Goal: Task Accomplishment & Management: Manage account settings

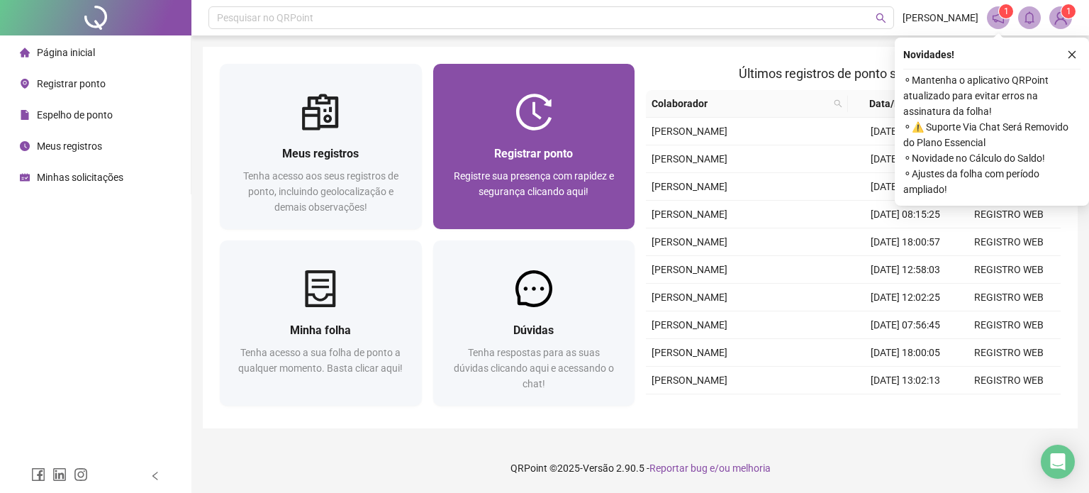
click at [573, 197] on span "Registre sua presença com rapidez e segurança clicando aqui!" at bounding box center [534, 183] width 160 height 27
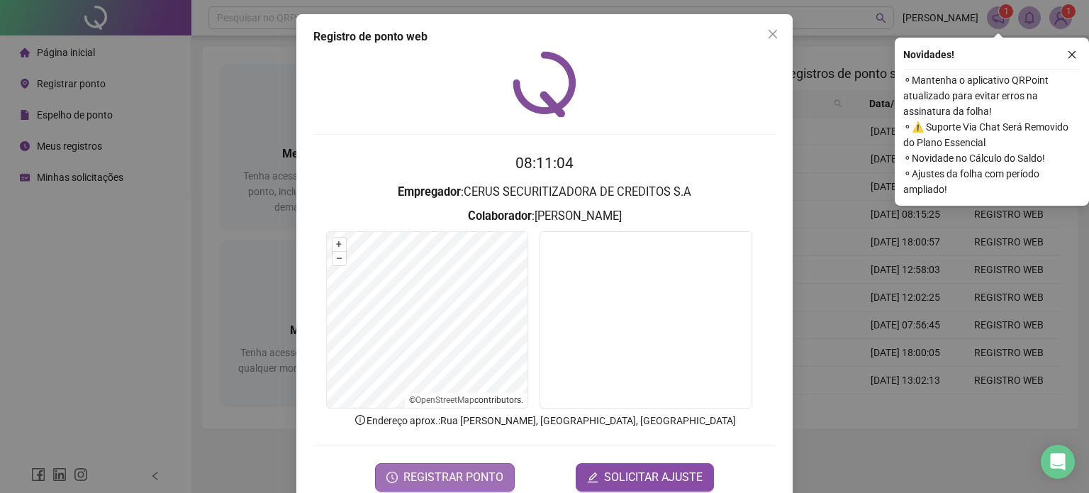
click at [482, 478] on span "REGISTRAR PONTO" at bounding box center [453, 477] width 100 height 17
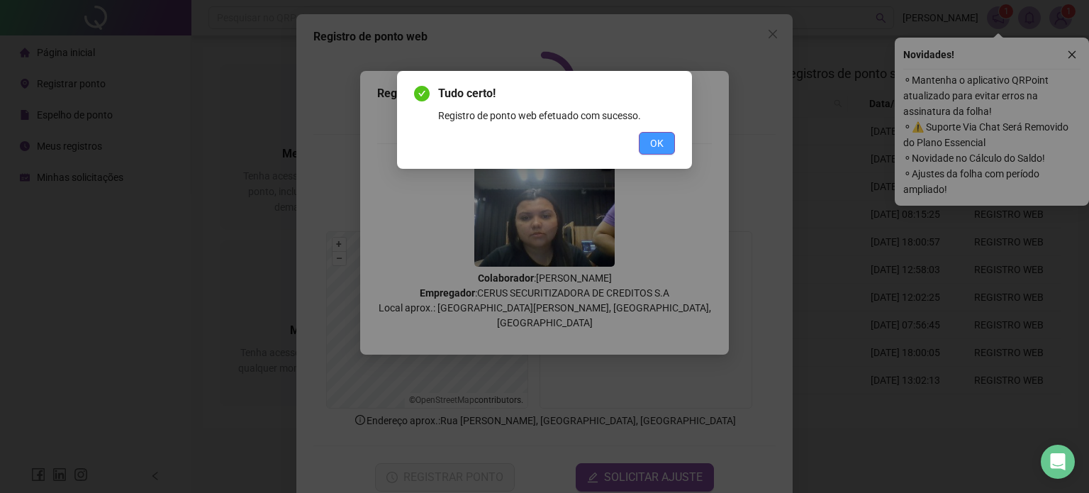
click at [664, 145] on button "OK" at bounding box center [657, 143] width 36 height 23
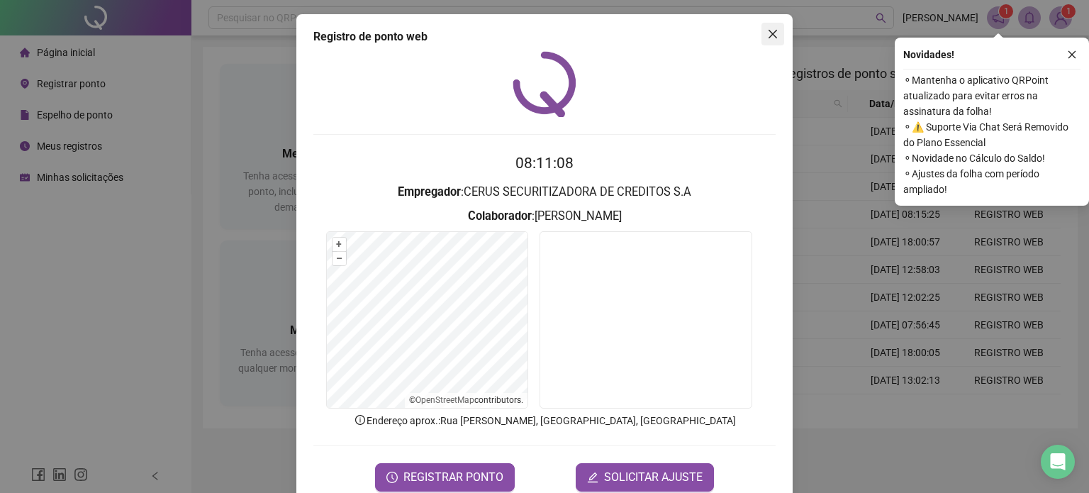
click at [771, 33] on icon "close" at bounding box center [772, 33] width 11 height 11
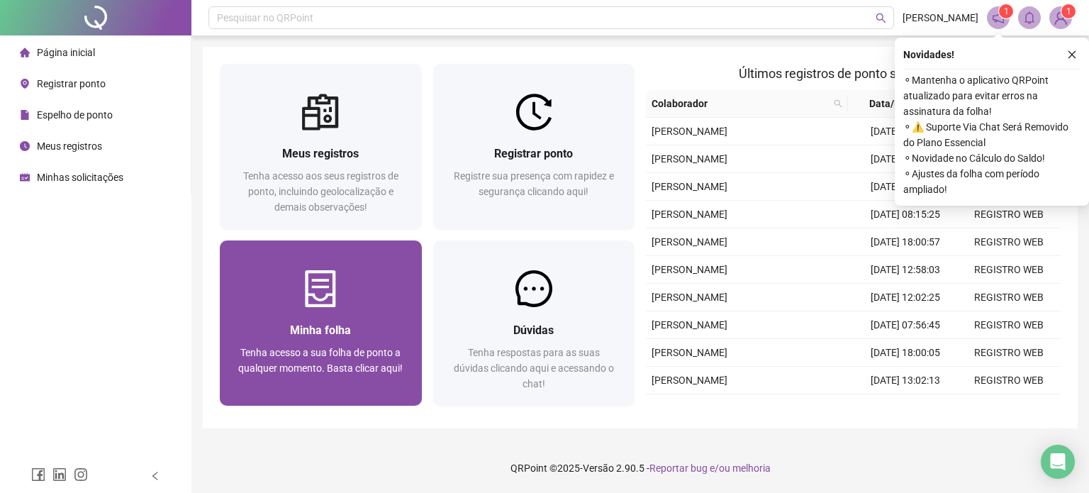
click at [320, 344] on div "Tenha acesso a sua folha de ponto a qualquer momento. Basta clicar aqui!" at bounding box center [321, 367] width 168 height 47
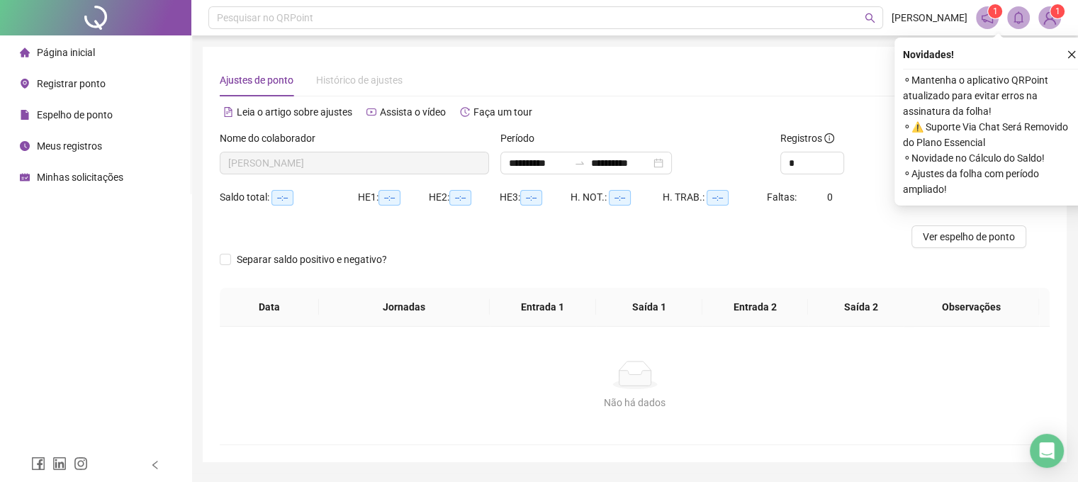
type input "**********"
click at [822, 157] on input "*" at bounding box center [812, 162] width 62 height 21
drag, startPoint x: 802, startPoint y: 166, endPoint x: 740, endPoint y: 155, distance: 63.4
click at [740, 155] on div "**********" at bounding box center [634, 157] width 841 height 55
type input "*"
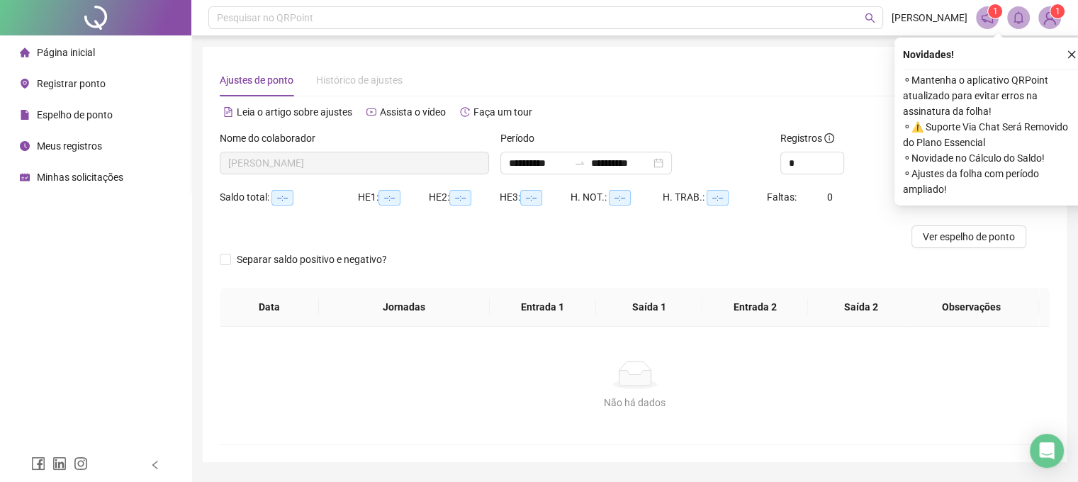
click at [988, 248] on form "**********" at bounding box center [635, 208] width 830 height 157
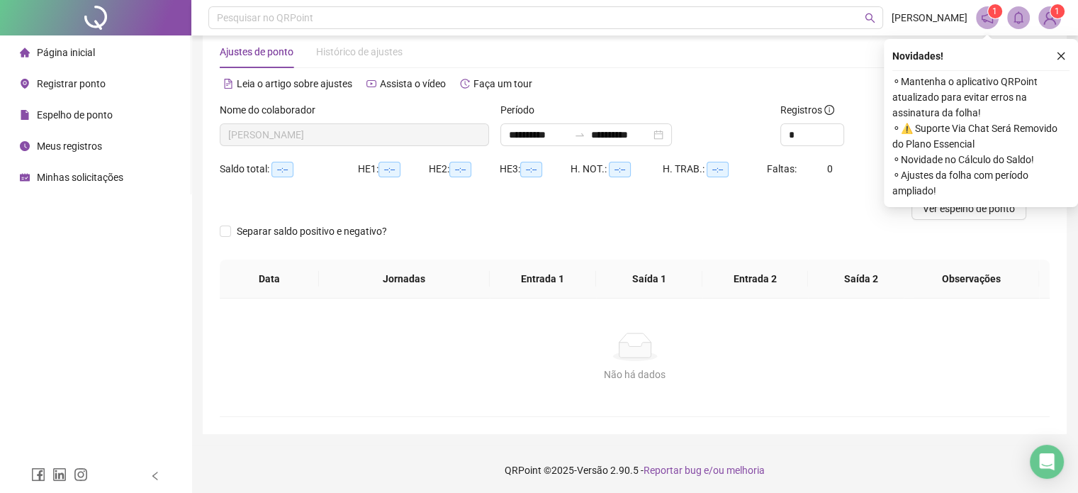
scroll to position [30, 0]
click at [1058, 57] on icon "close" at bounding box center [1062, 55] width 8 height 8
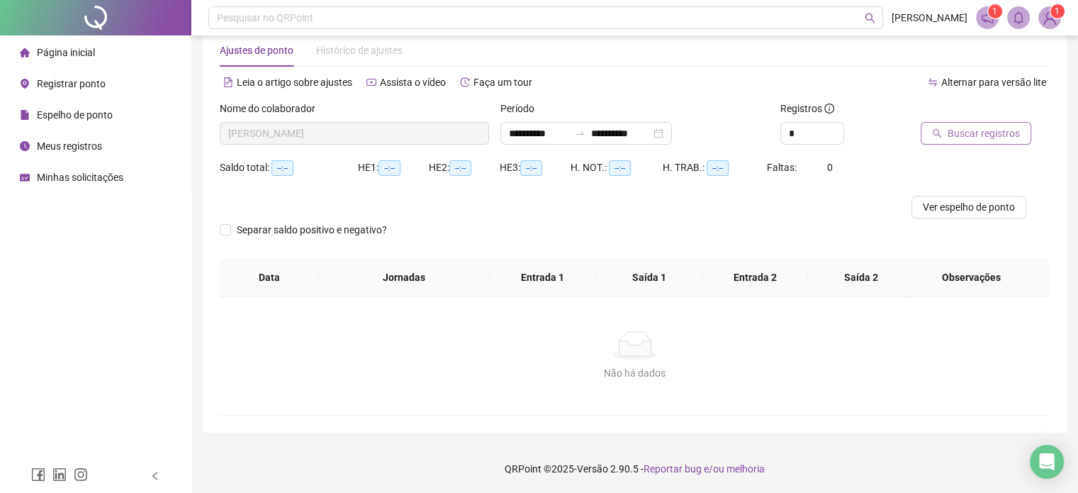
click at [977, 130] on span "Buscar registros" at bounding box center [984, 133] width 72 height 16
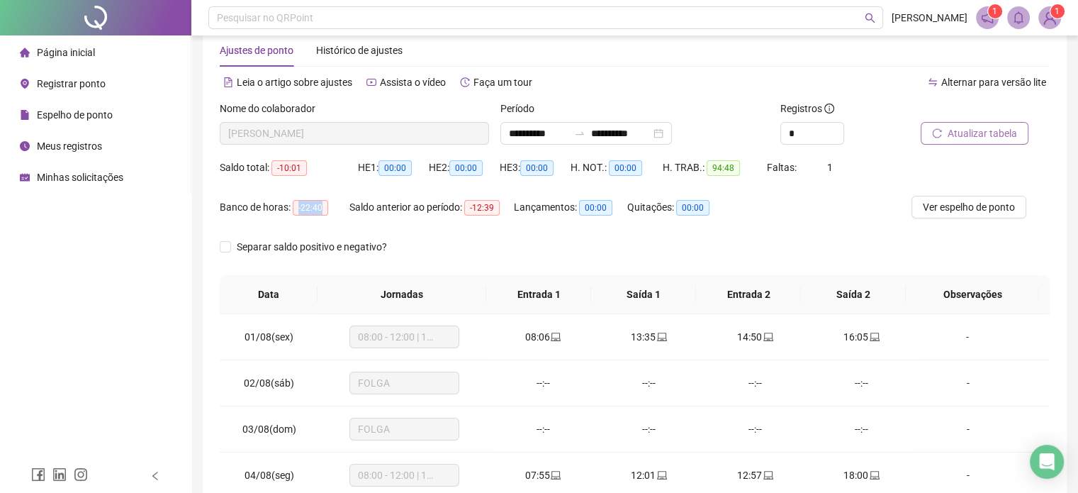
drag, startPoint x: 294, startPoint y: 208, endPoint x: 324, endPoint y: 209, distance: 29.8
click at [324, 209] on span "-22:40" at bounding box center [310, 208] width 35 height 16
click at [362, 209] on div "Saldo anterior ao período: -12:39" at bounding box center [431, 207] width 164 height 16
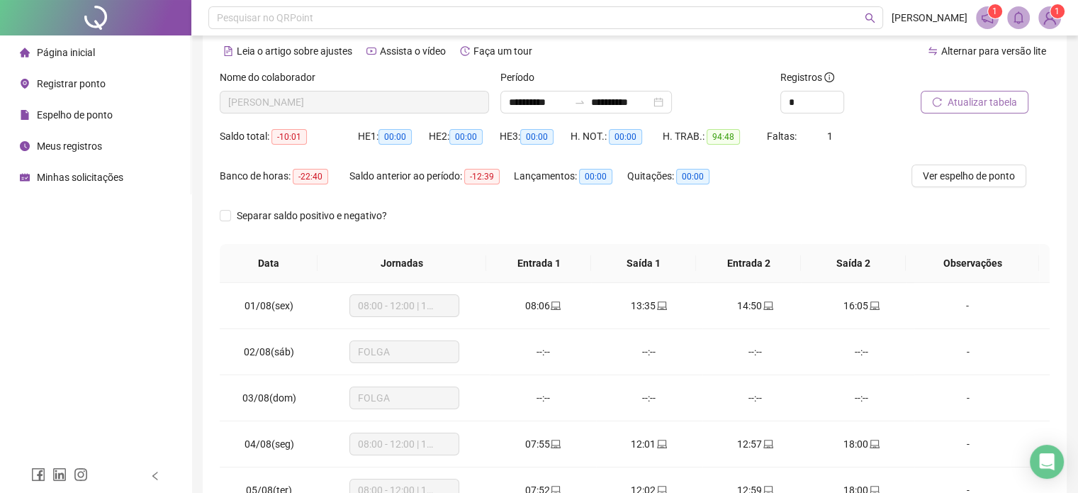
scroll to position [0, 0]
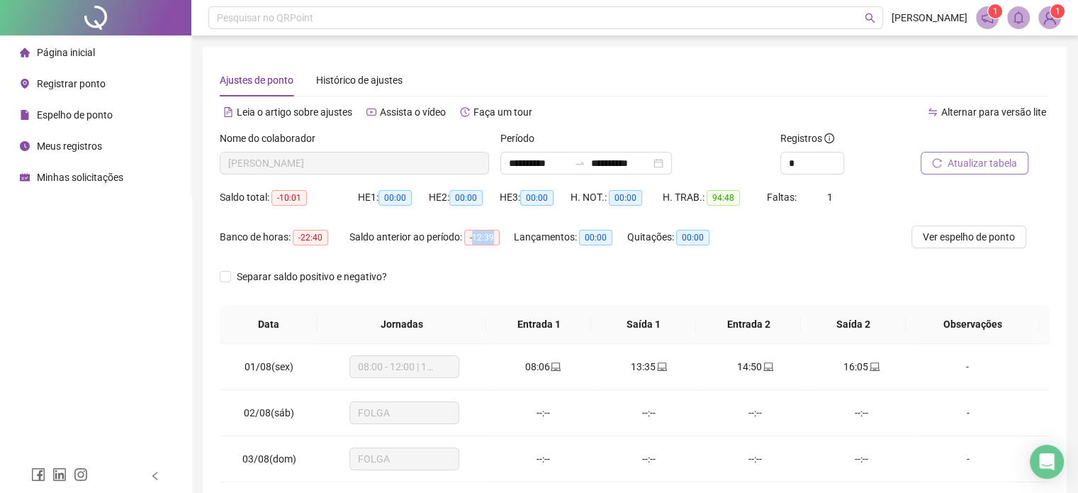
drag, startPoint x: 476, startPoint y: 234, endPoint x: 508, endPoint y: 236, distance: 31.3
click at [508, 236] on div "Saldo anterior ao período: -12:39" at bounding box center [431, 237] width 164 height 16
click at [501, 237] on div "Saldo anterior ao período: -12:39" at bounding box center [431, 237] width 164 height 16
drag, startPoint x: 498, startPoint y: 237, endPoint x: 468, endPoint y: 237, distance: 30.5
click at [468, 237] on span "-12:39" at bounding box center [481, 238] width 35 height 16
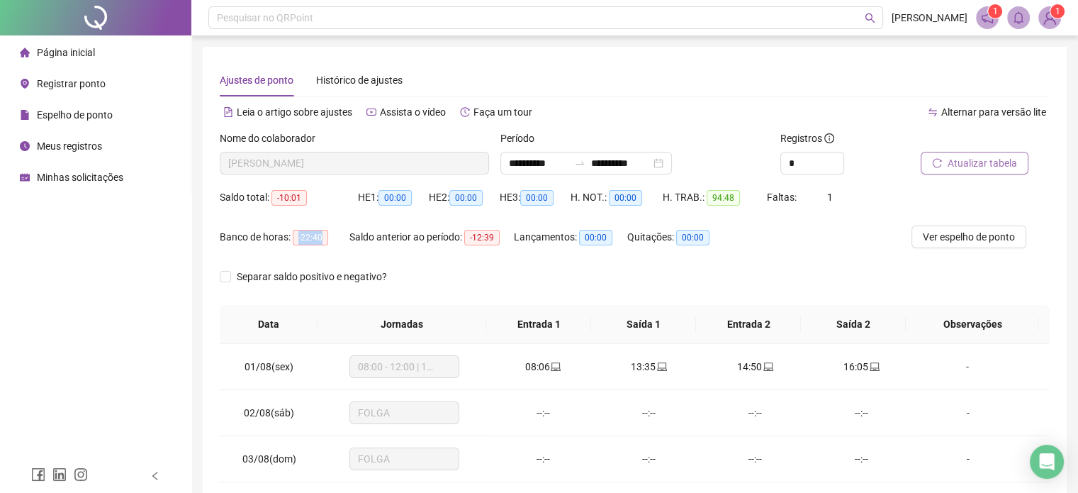
drag, startPoint x: 297, startPoint y: 232, endPoint x: 334, endPoint y: 232, distance: 36.9
click at [334, 232] on div "Banco de horas: -22:40" at bounding box center [285, 237] width 130 height 16
click at [94, 183] on span "Minhas solicitações" at bounding box center [80, 177] width 86 height 11
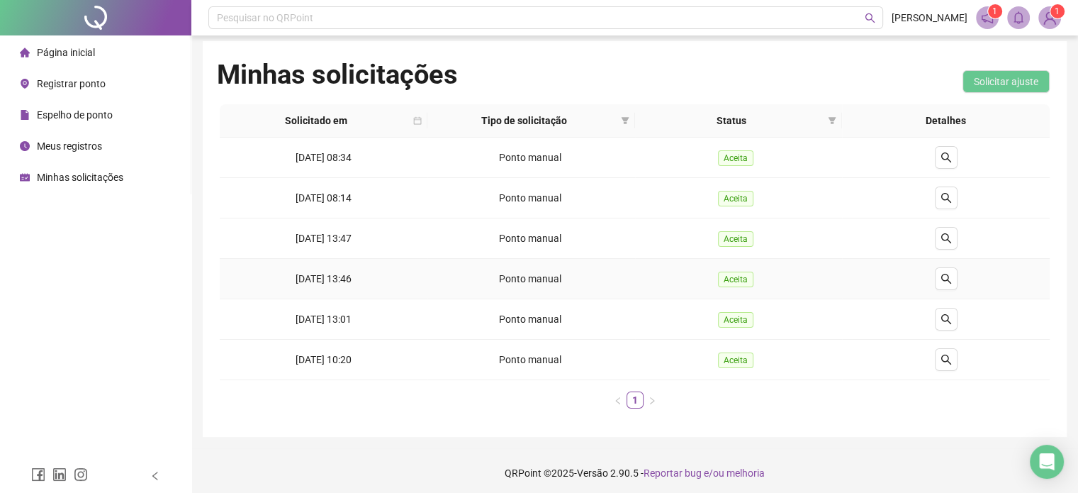
scroll to position [9, 0]
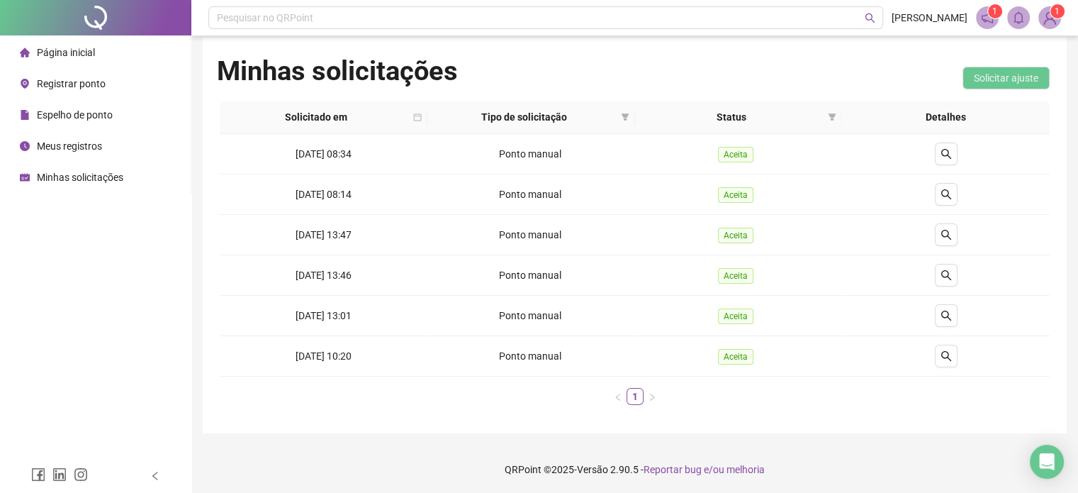
click at [79, 47] on span "Página inicial" at bounding box center [66, 52] width 58 height 11
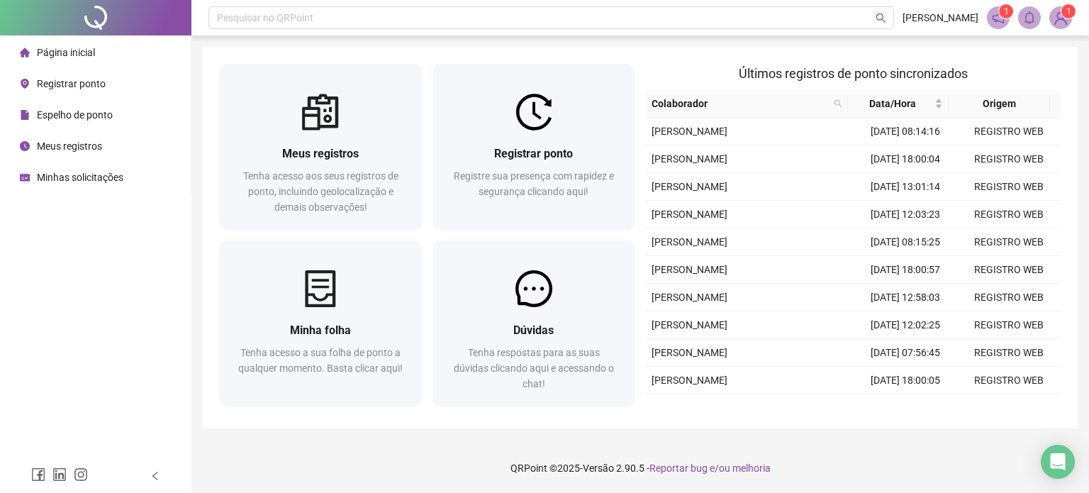
click at [82, 150] on span "Meus registros" at bounding box center [69, 145] width 65 height 11
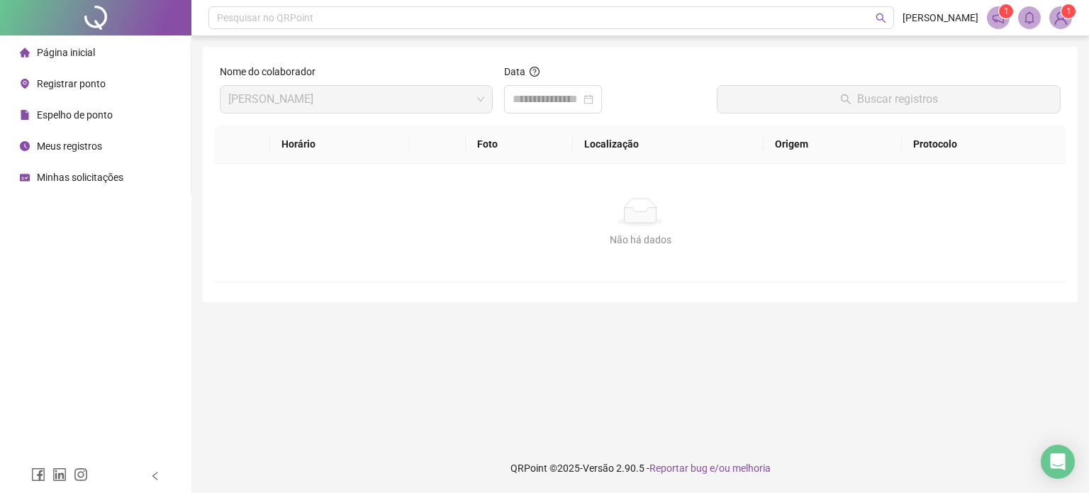
click at [88, 116] on span "Espelho de ponto" at bounding box center [75, 114] width 76 height 11
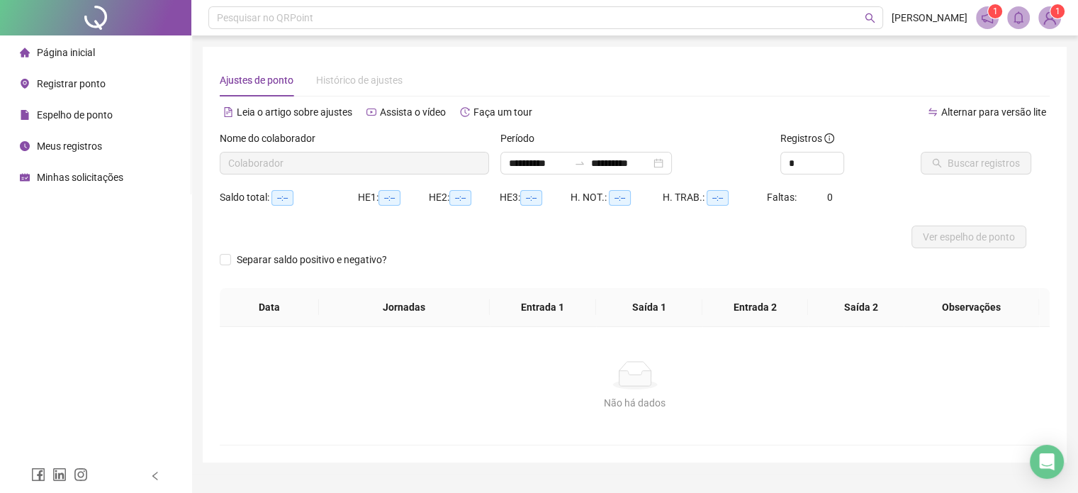
type input "**********"
click at [397, 86] on span "Histórico de ajustes" at bounding box center [359, 79] width 86 height 11
click at [999, 113] on span "Alternar para versão lite" at bounding box center [993, 111] width 105 height 11
type input "**********"
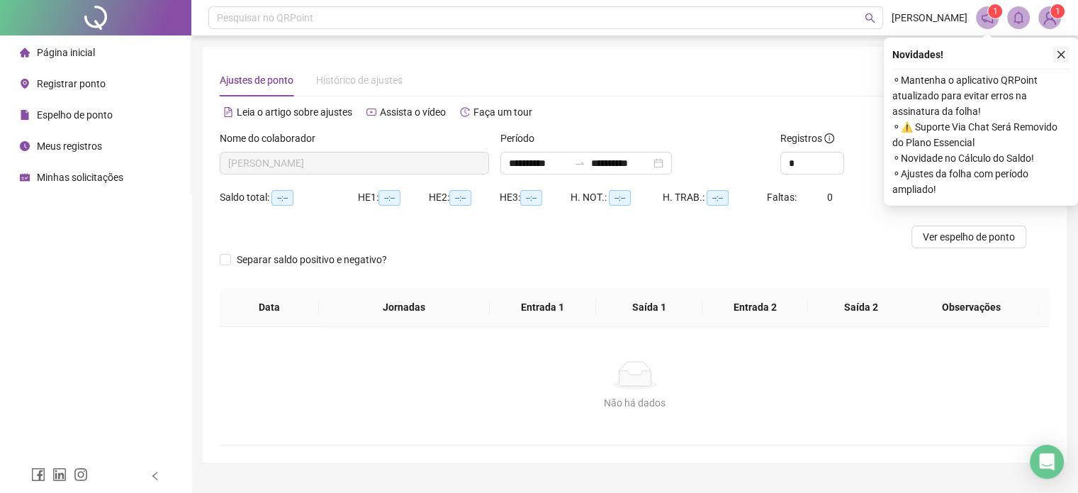
click at [1062, 52] on icon "close" at bounding box center [1061, 55] width 10 height 10
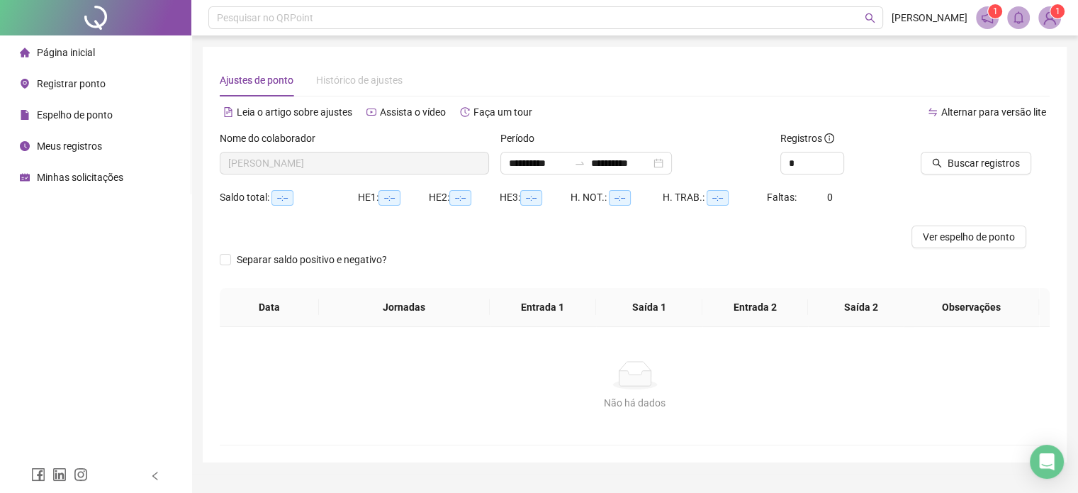
click at [105, 53] on li "Página inicial" at bounding box center [95, 52] width 185 height 28
